Goal: Task Accomplishment & Management: Use online tool/utility

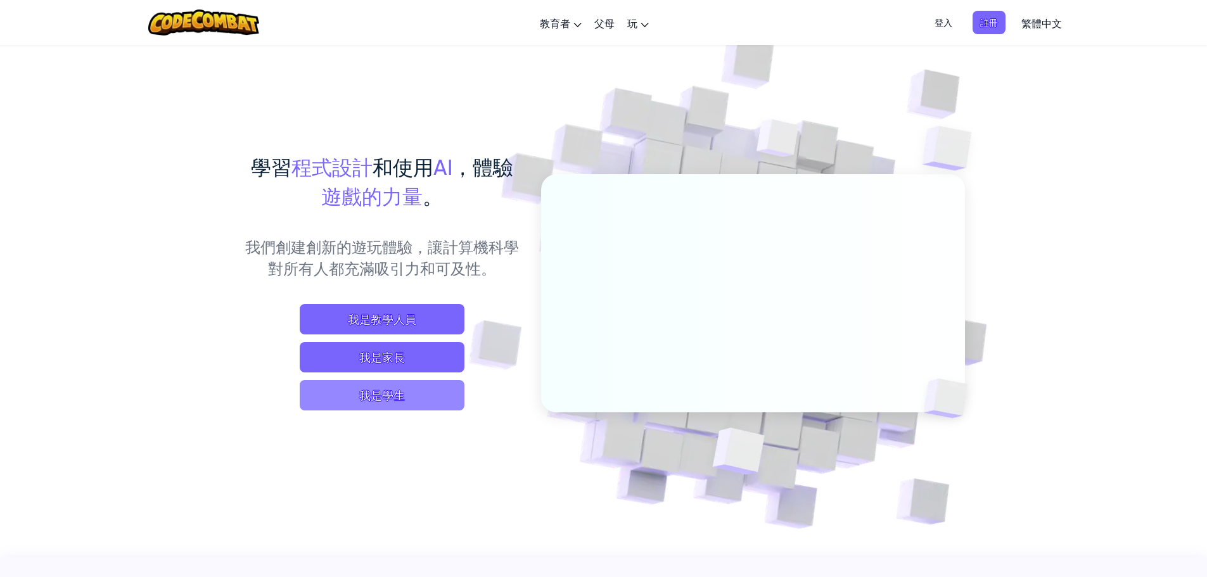
click at [385, 392] on span "我是學生" at bounding box center [382, 395] width 165 height 30
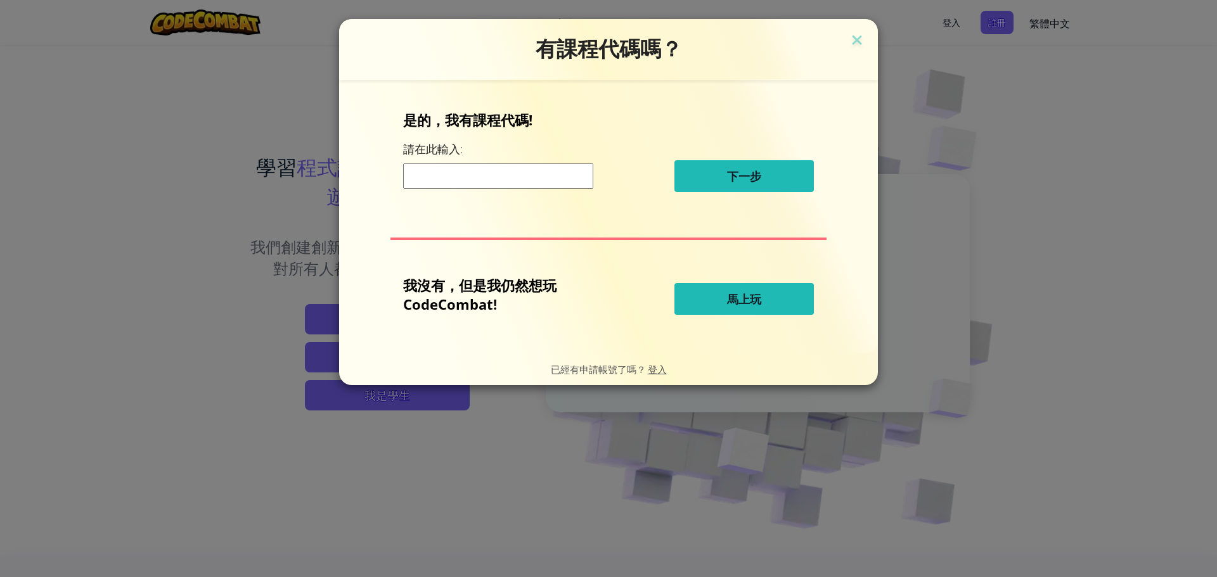
click at [733, 301] on span "馬上玩" at bounding box center [744, 299] width 34 height 15
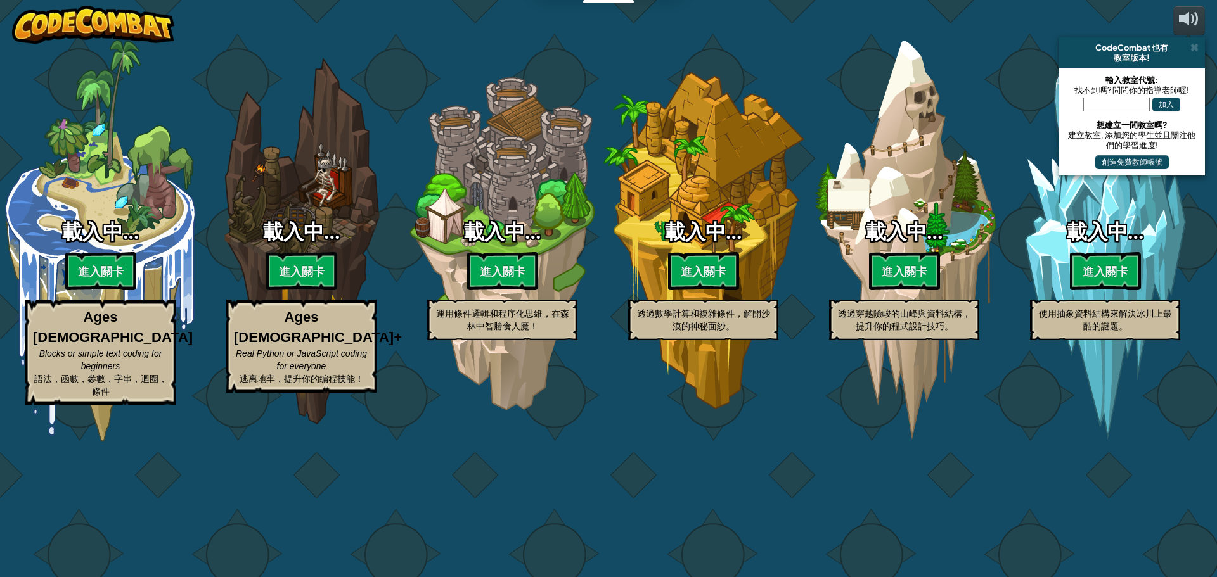
select select "zh-HANT"
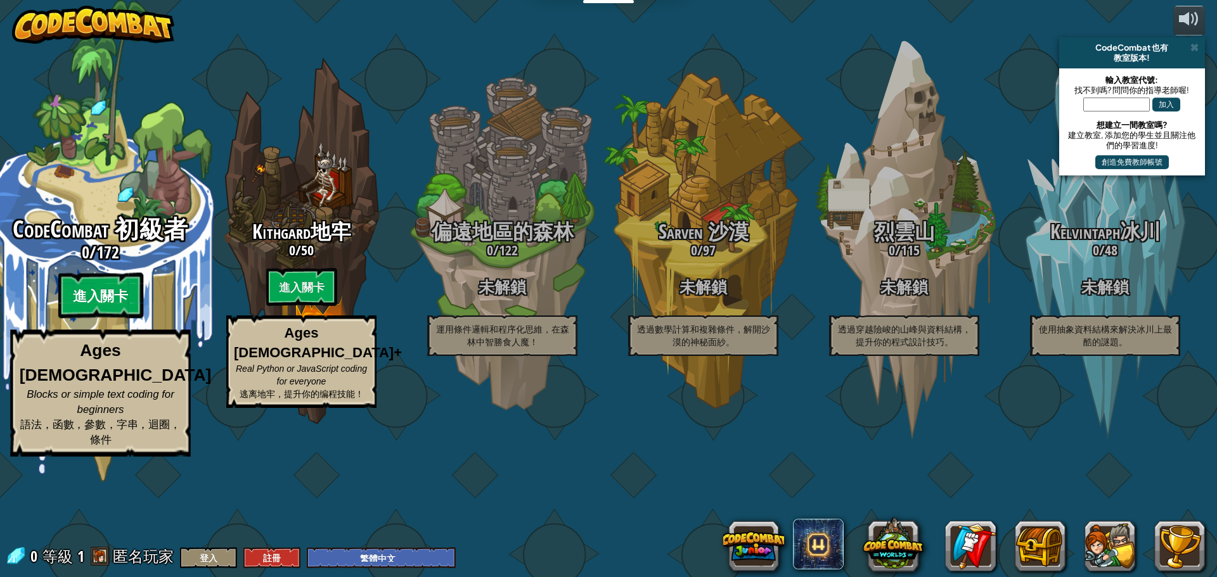
click at [132, 319] on btn "進入關卡" at bounding box center [100, 296] width 85 height 46
select select "zh-HANT"
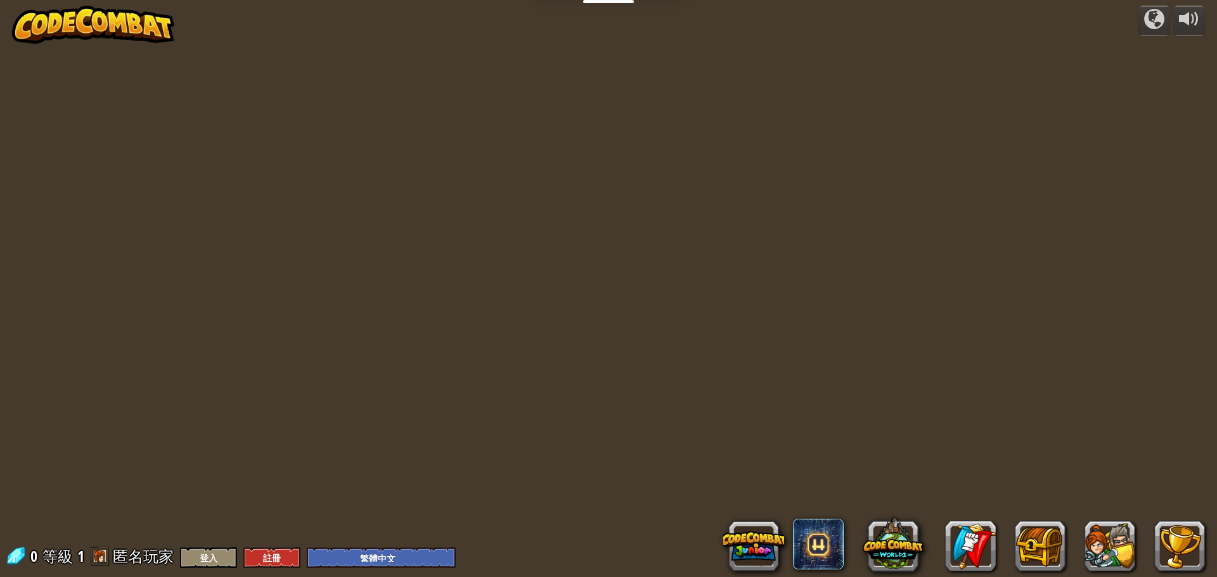
select select "zh-HANT"
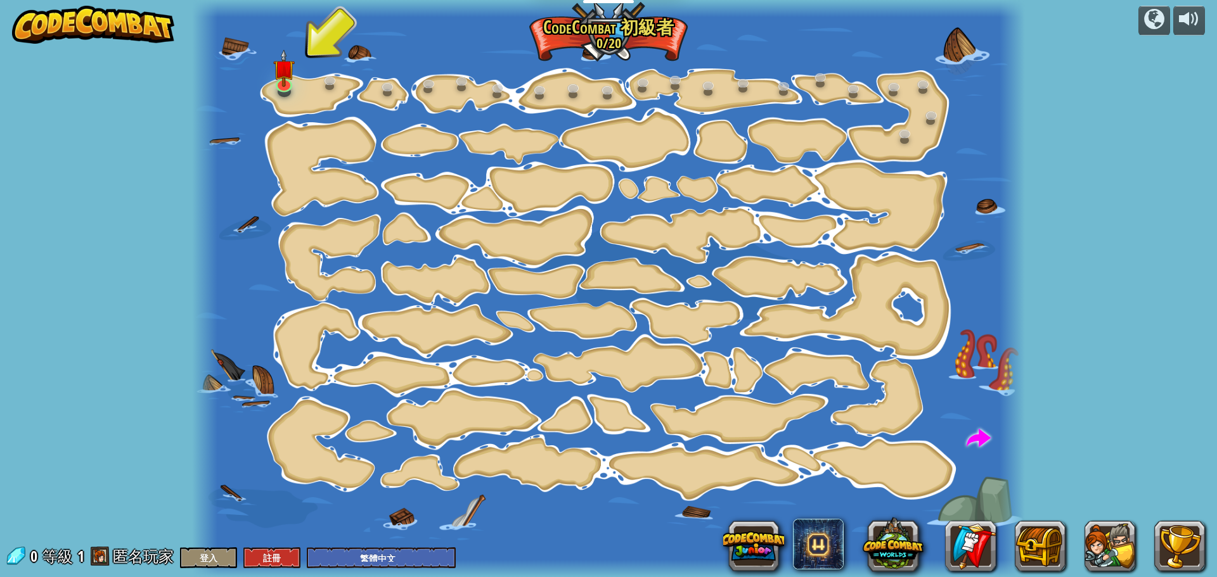
click at [270, 88] on div at bounding box center [608, 288] width 832 height 577
click at [284, 83] on img at bounding box center [284, 59] width 22 height 50
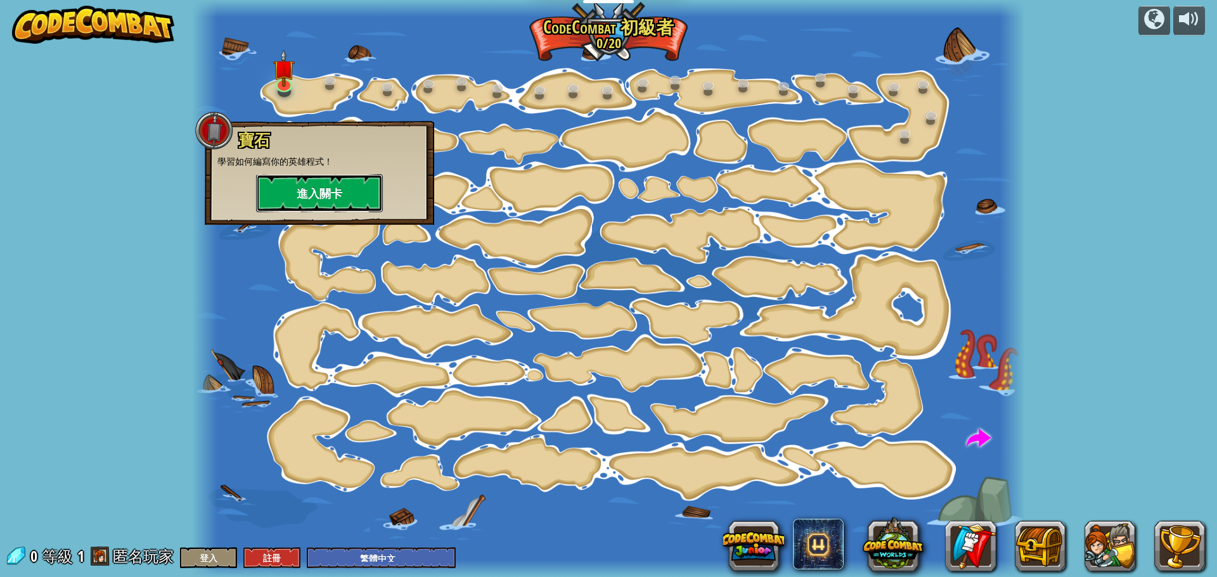
click at [321, 196] on button "進入關卡" at bounding box center [319, 193] width 127 height 38
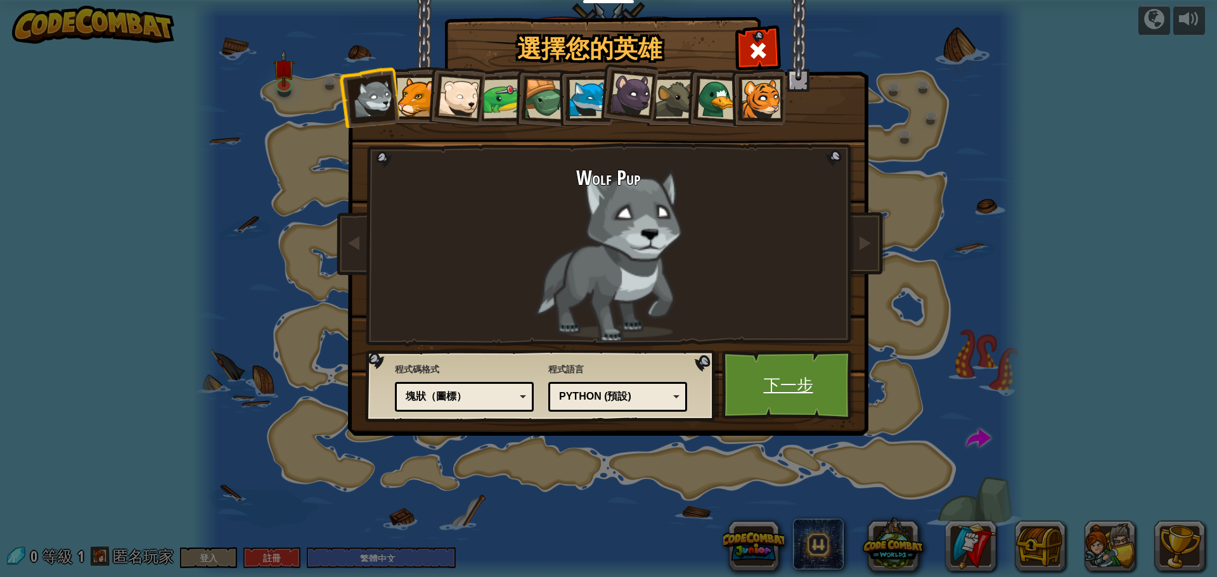
click at [813, 394] on link "下一步" at bounding box center [788, 386] width 132 height 70
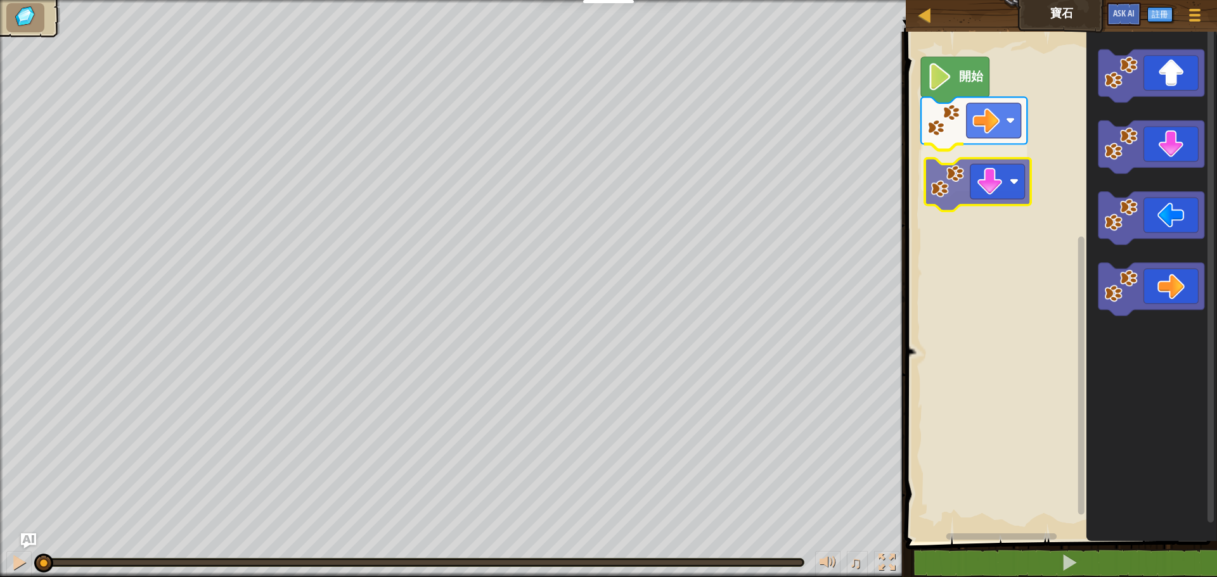
click at [960, 187] on div "開始" at bounding box center [1059, 283] width 315 height 517
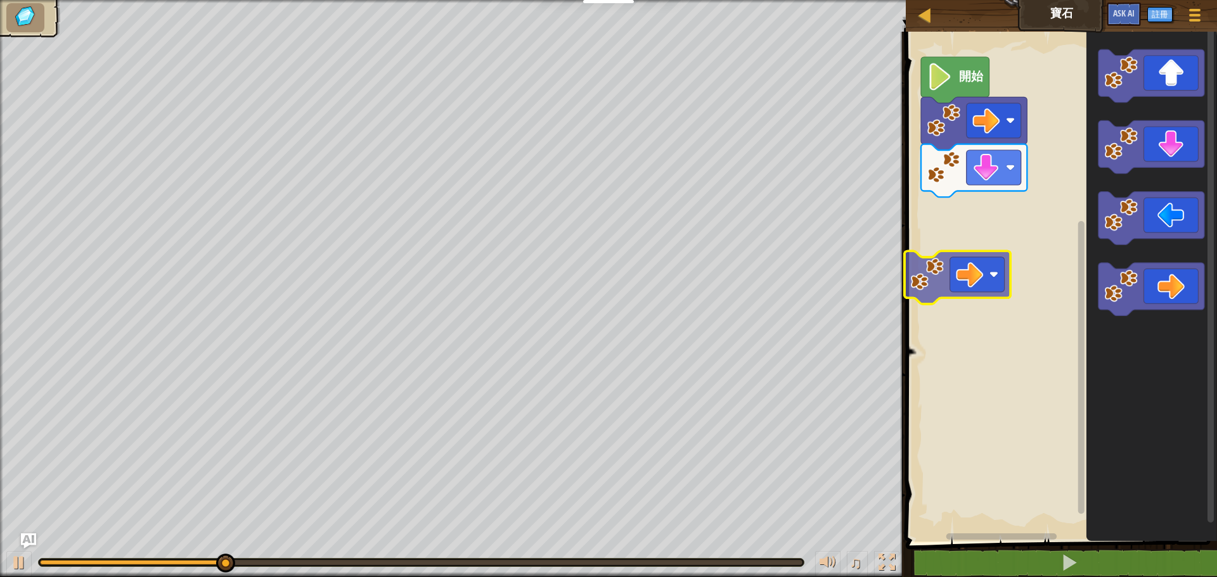
click at [967, 279] on div "開始" at bounding box center [1059, 283] width 315 height 517
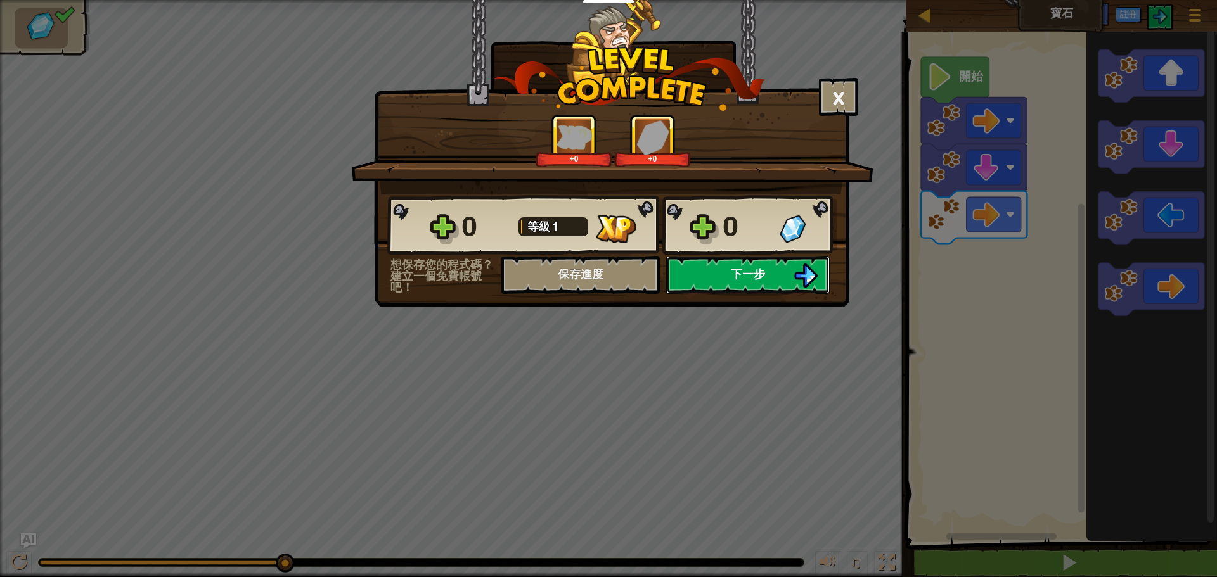
click at [704, 284] on button "下一步" at bounding box center [748, 275] width 164 height 38
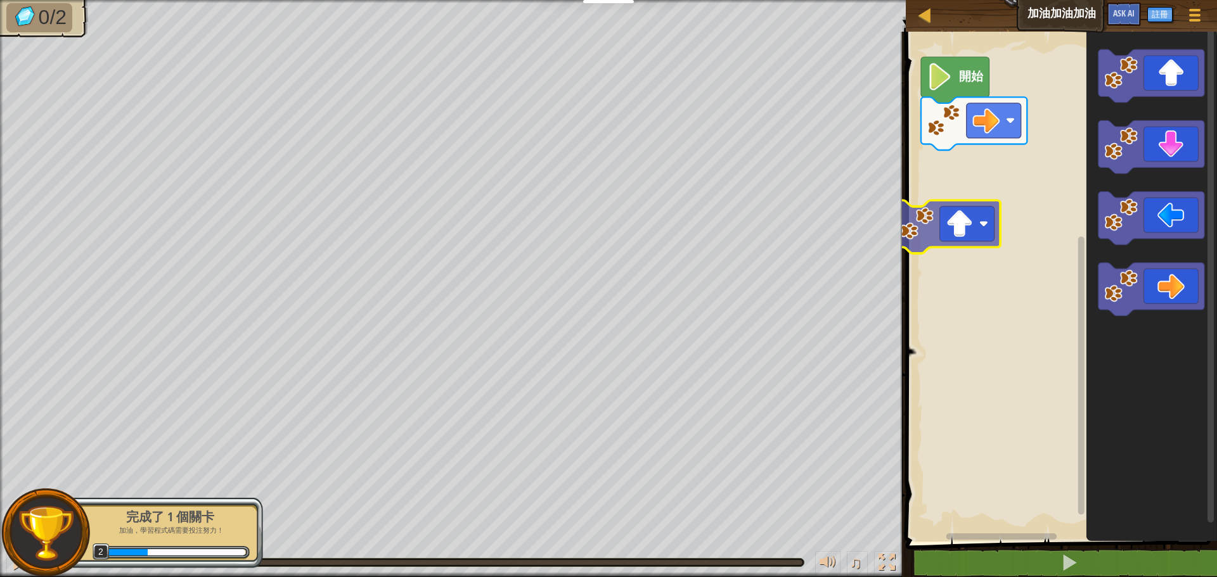
click at [953, 207] on div "開始" at bounding box center [1059, 283] width 315 height 517
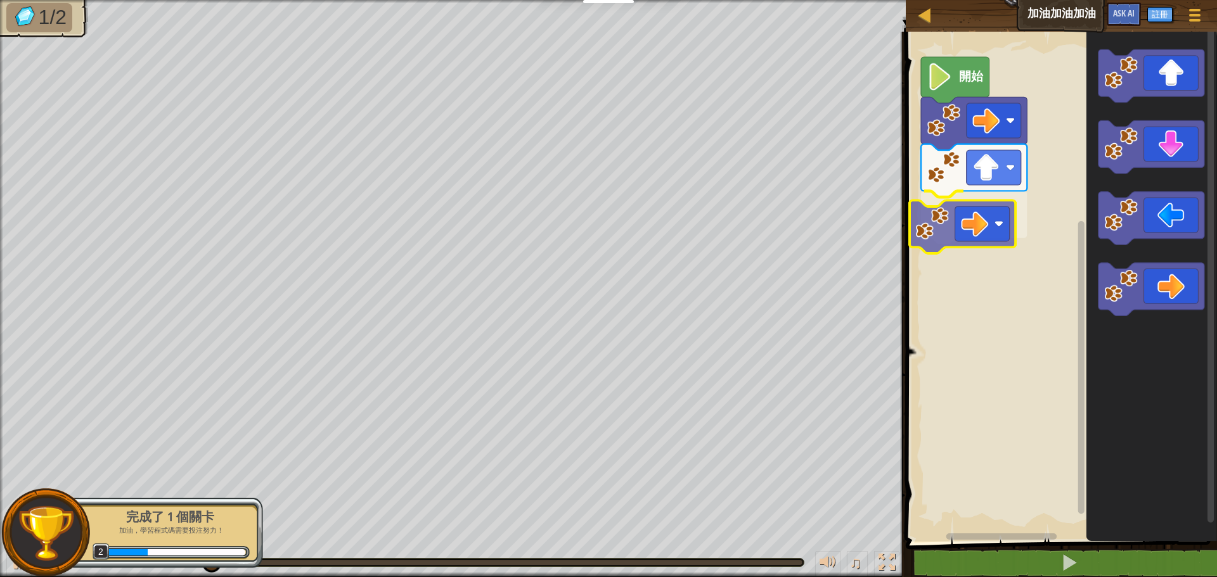
click at [949, 228] on div "開始" at bounding box center [1059, 283] width 315 height 517
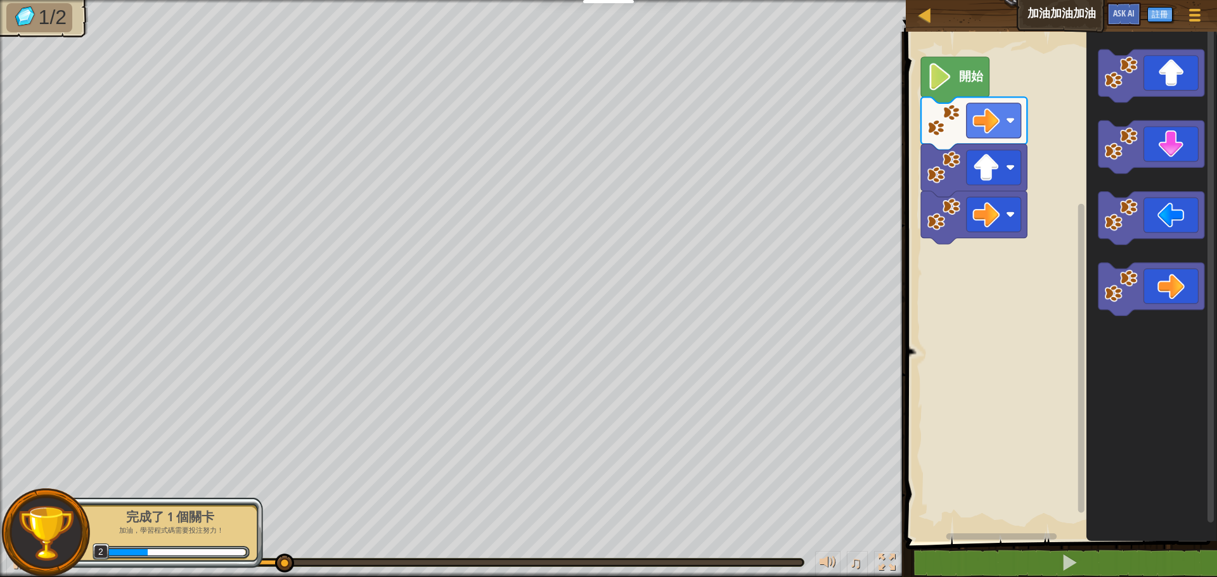
click at [804, 259] on div "地圖 加油加油加油 遊戲選單 註冊 Ask AI 1 הההההההההההההההההההההההההההההההההההההההההההההההההההה…" at bounding box center [608, 288] width 1217 height 577
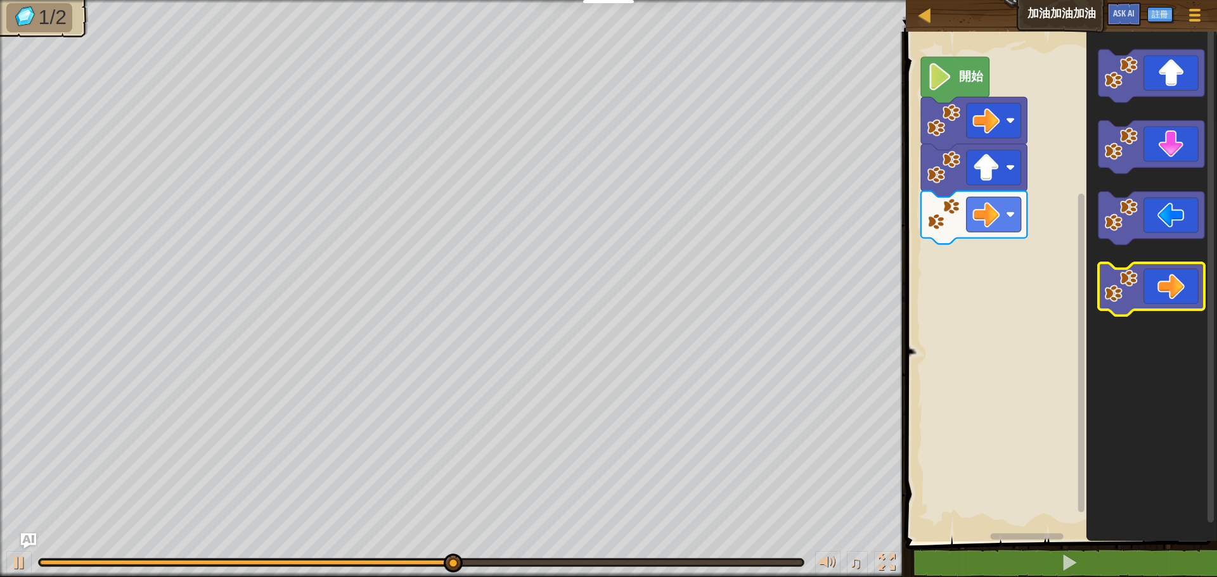
click at [1114, 286] on image "Blockly工作區" at bounding box center [1122, 286] width 34 height 34
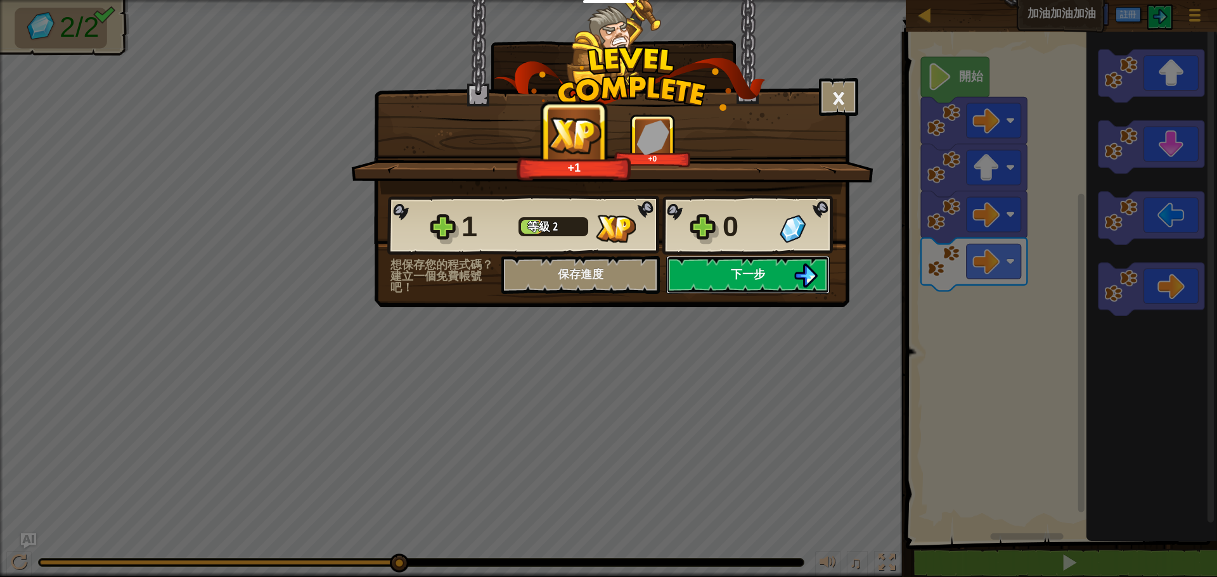
click at [742, 277] on span "下一步" at bounding box center [748, 274] width 34 height 16
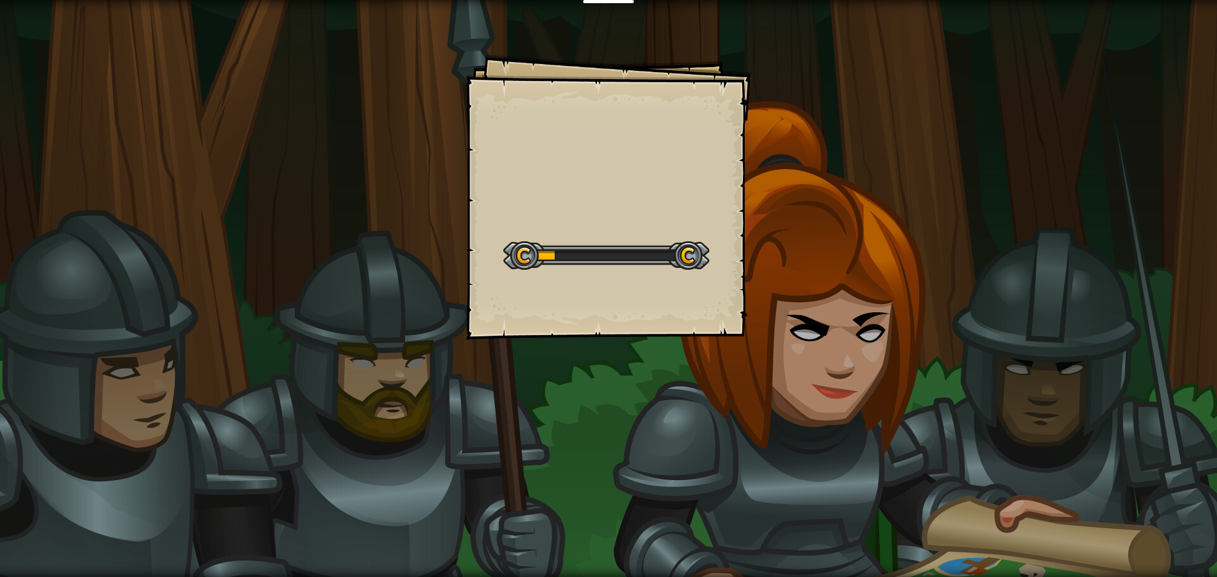
click at [47, 145] on div "Goals Start Level 從伺服器載入失敗 您將需要訂閱來開啟這關。 訂閱 您需要加入一個課程來遊玩此關卡。 回到我的課程 詢問您的老師來分派一個授…" at bounding box center [608, 288] width 1217 height 577
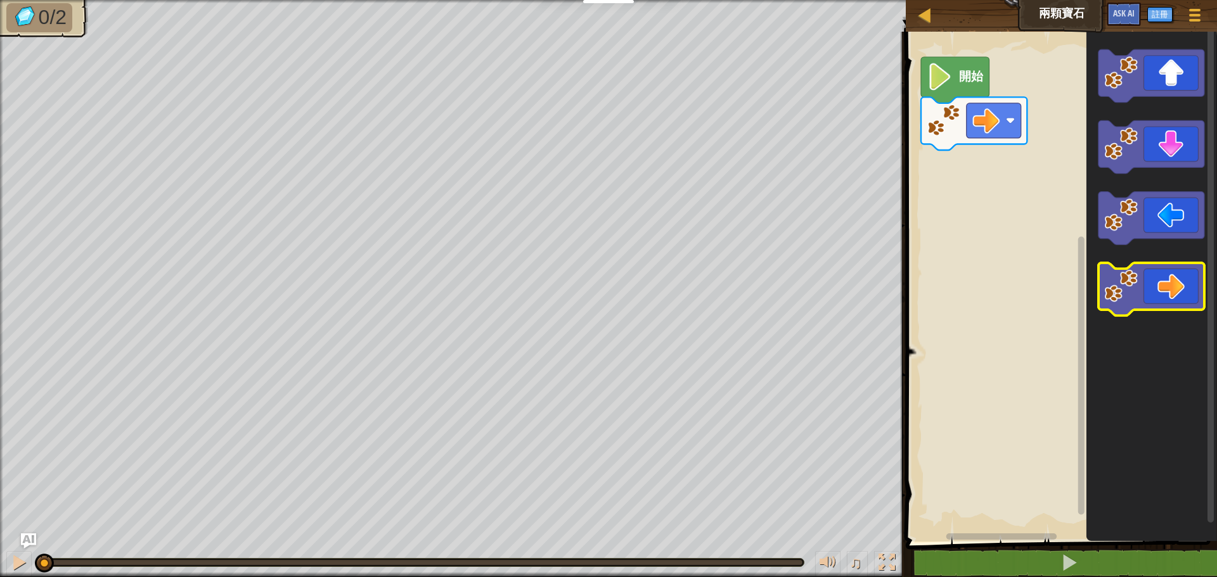
click at [1181, 302] on icon "Blockly工作區" at bounding box center [1151, 289] width 106 height 53
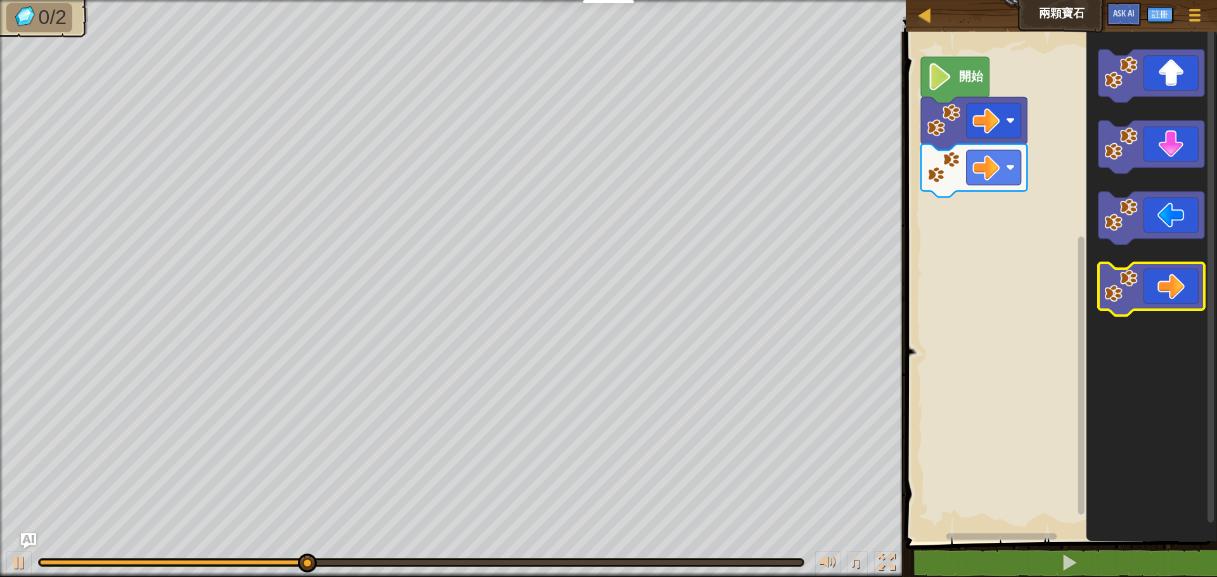
click at [1201, 289] on icon "Blockly工作區" at bounding box center [1151, 289] width 106 height 53
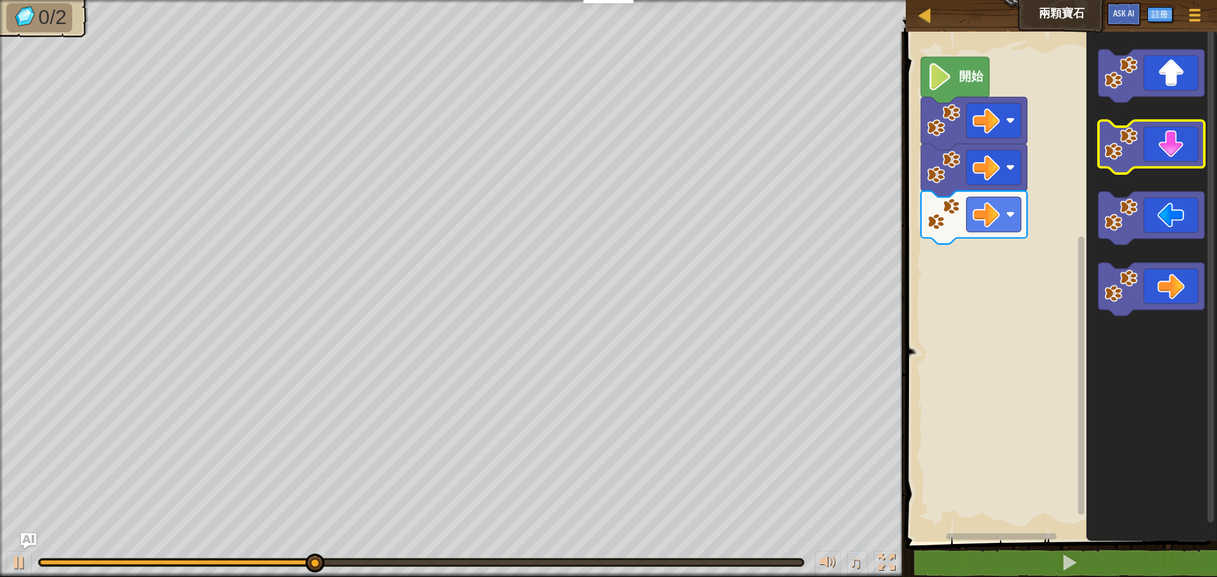
click at [1150, 150] on icon "Blockly工作區" at bounding box center [1151, 147] width 106 height 53
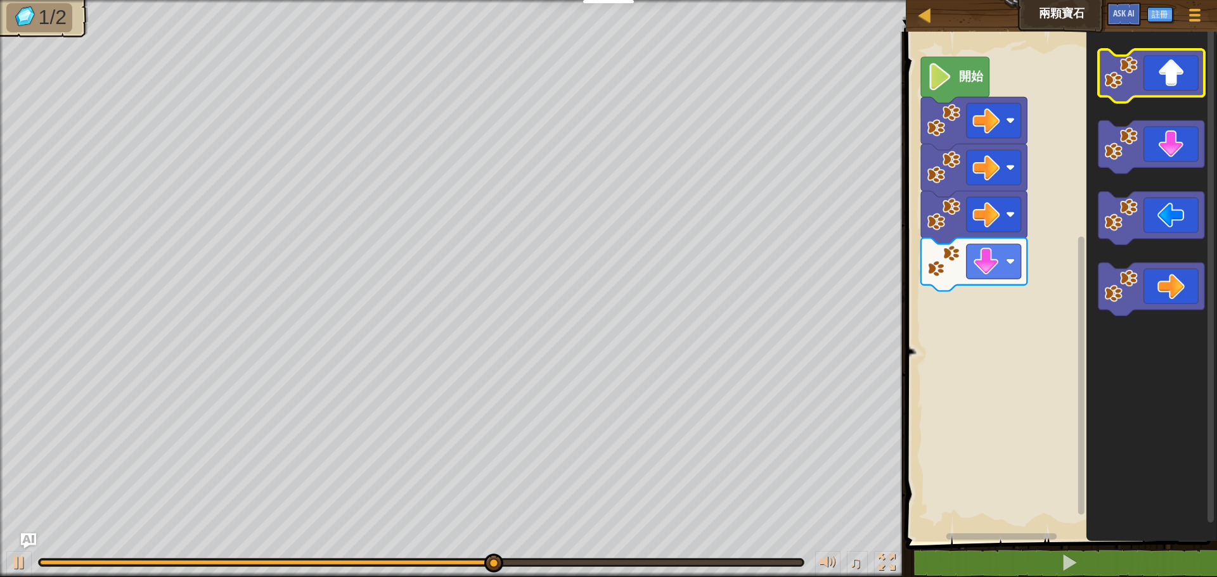
click at [1159, 91] on icon "Blockly工作區" at bounding box center [1151, 75] width 106 height 53
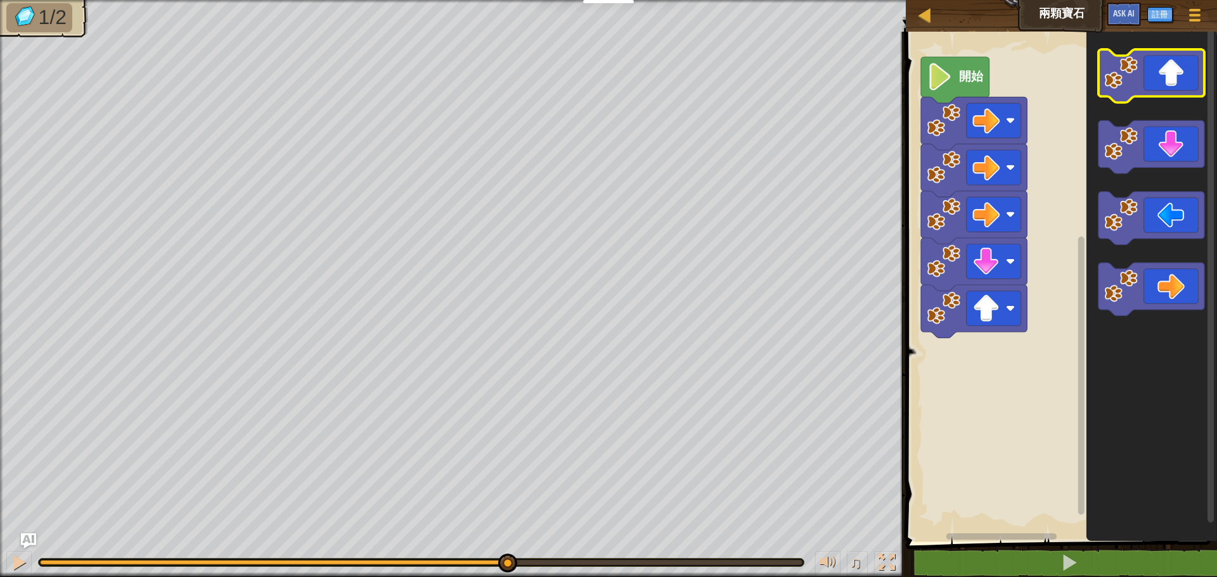
click at [1159, 91] on icon "Blockly工作區" at bounding box center [1151, 75] width 106 height 53
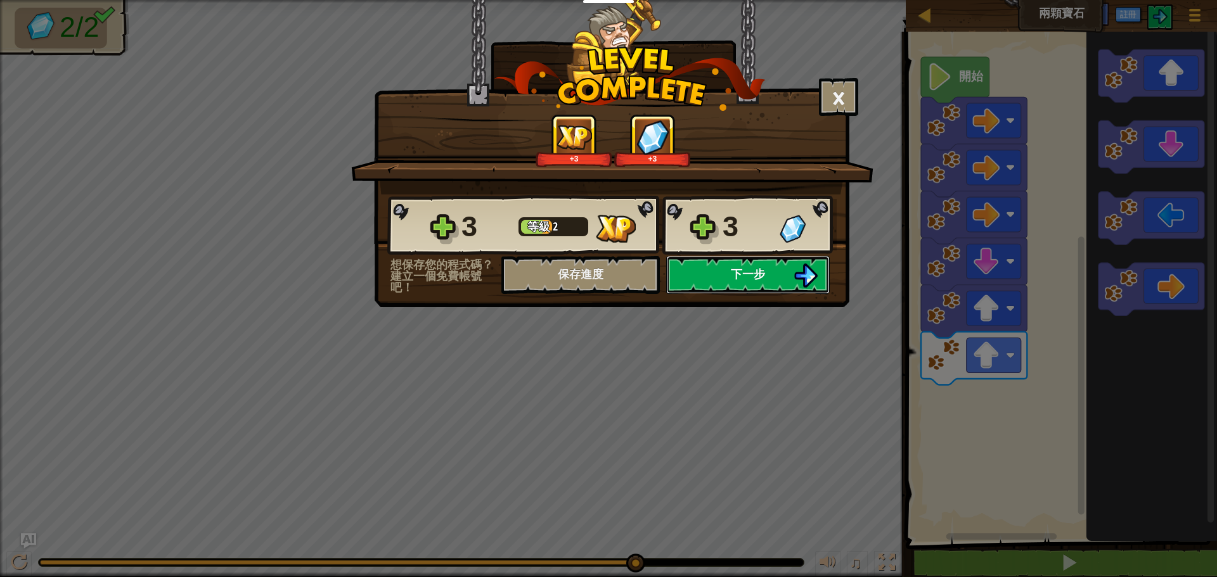
click at [776, 280] on button "下一步" at bounding box center [748, 275] width 164 height 38
